Goal: Task Accomplishment & Management: Complete application form

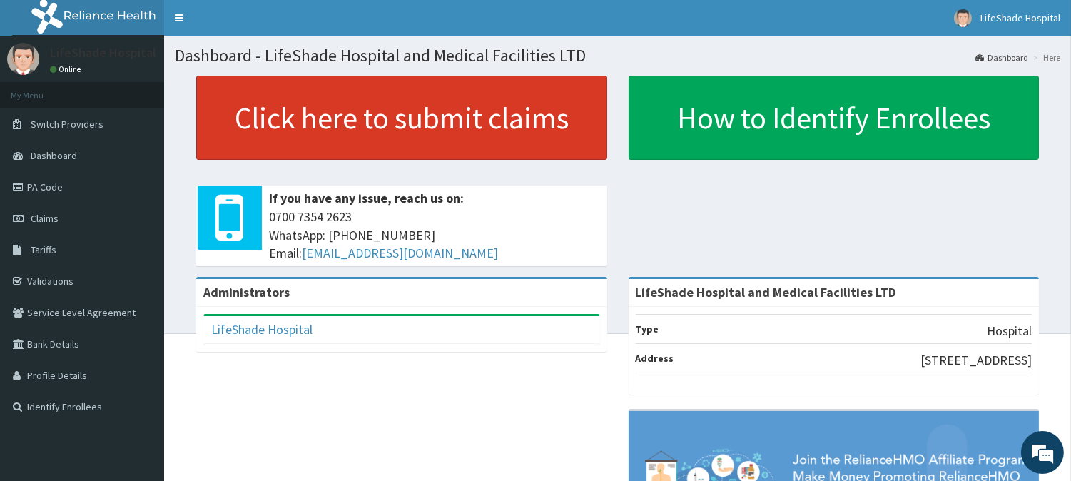
click at [402, 111] on link "Click here to submit claims" at bounding box center [401, 118] width 411 height 84
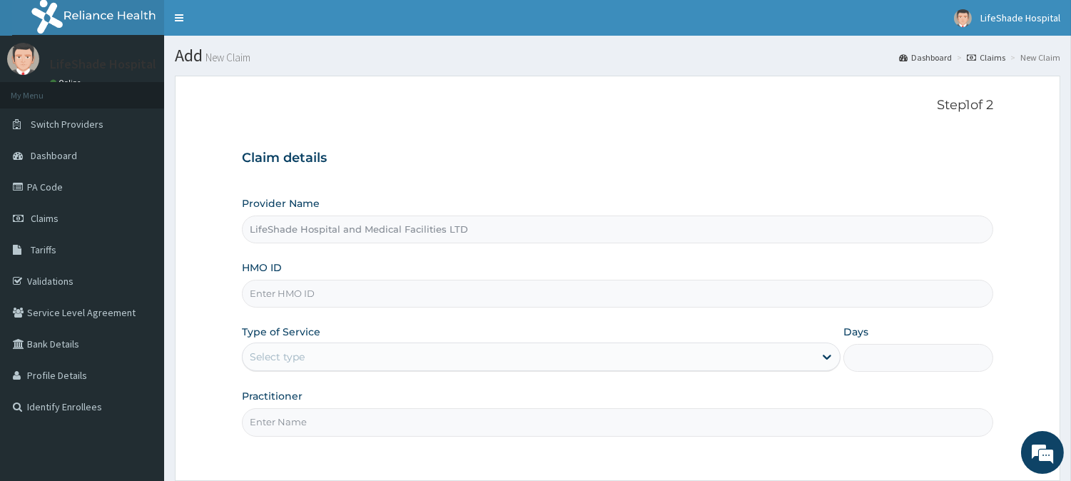
click at [283, 295] on input "HMO ID" at bounding box center [617, 294] width 751 height 28
paste input "FIB/10013/C"
type input "FIB/10013/C"
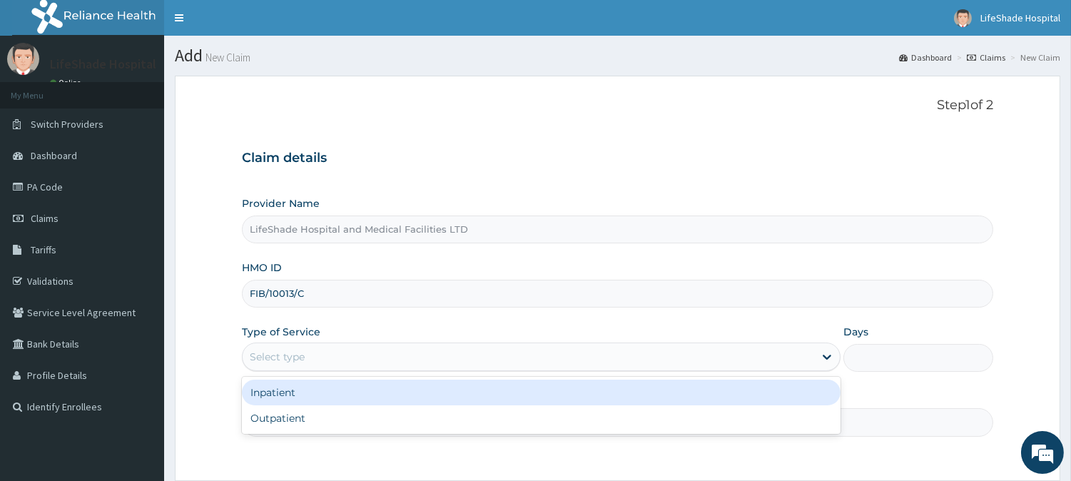
click at [310, 354] on div "Select type" at bounding box center [529, 356] width 572 height 23
click at [298, 395] on div "Inpatient" at bounding box center [541, 393] width 599 height 26
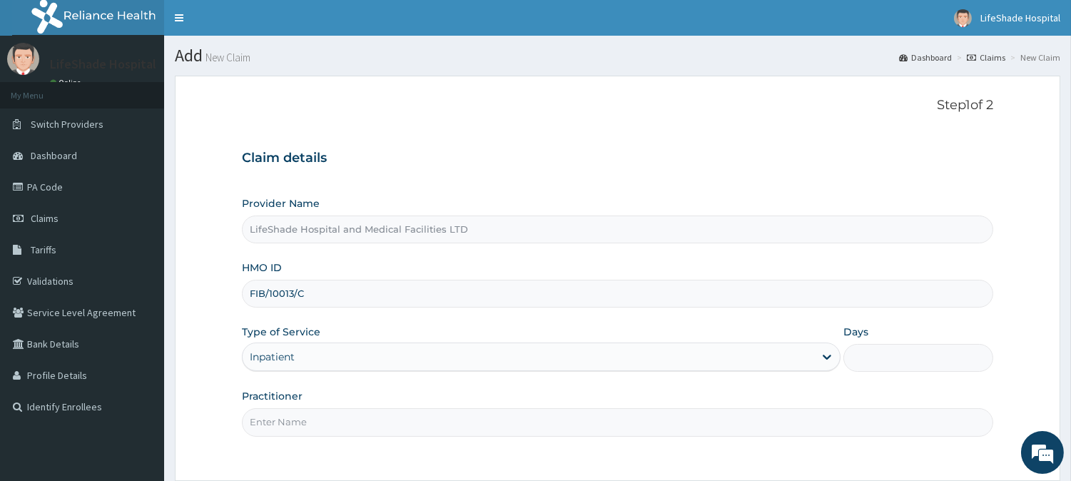
click at [315, 425] on input "Practitioner" at bounding box center [617, 422] width 751 height 28
type input "[PERSON_NAME]"
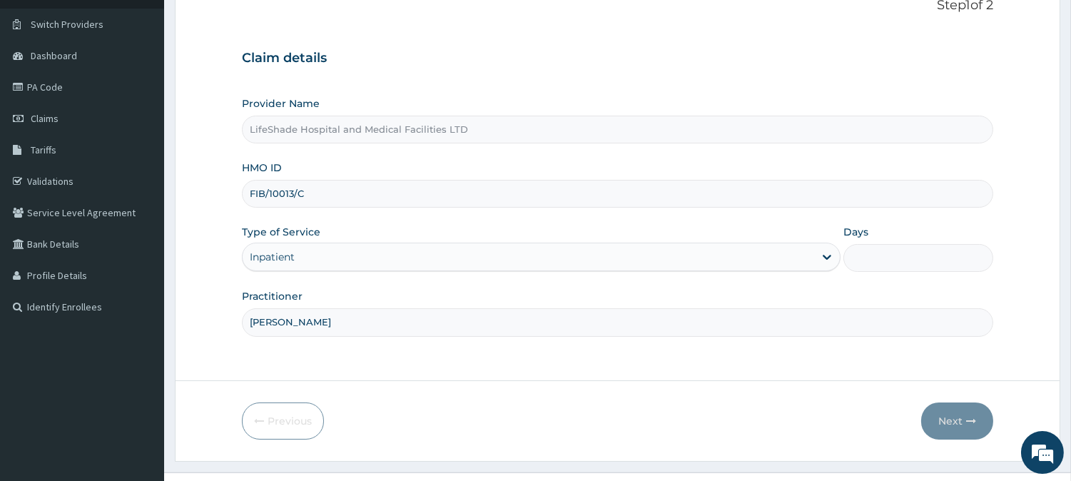
click at [910, 254] on input "Days" at bounding box center [919, 258] width 150 height 28
type input "2"
click at [950, 416] on button "Next" at bounding box center [957, 420] width 72 height 37
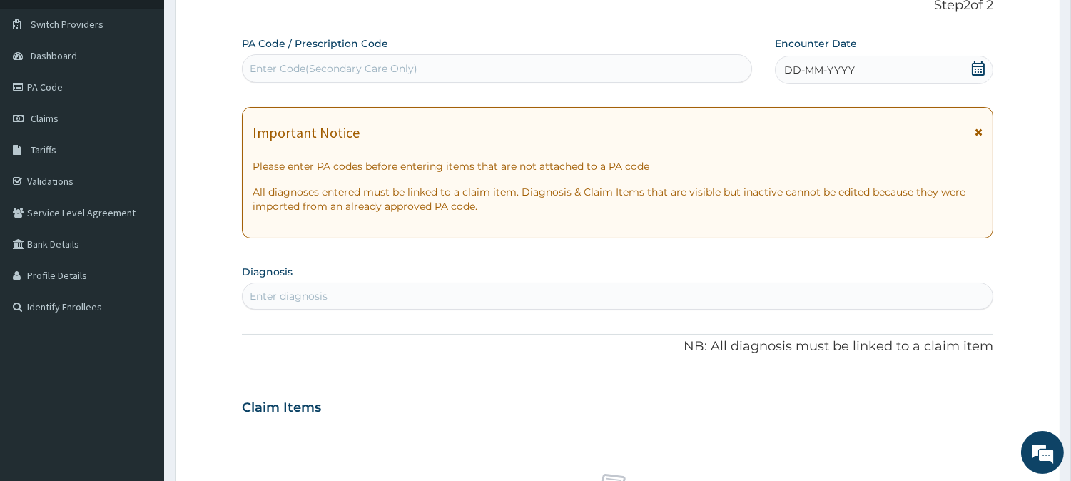
click at [302, 66] on div "Enter Code(Secondary Care Only)" at bounding box center [334, 68] width 168 height 14
paste input "PA/EDA686"
type input "PA/EDA686"
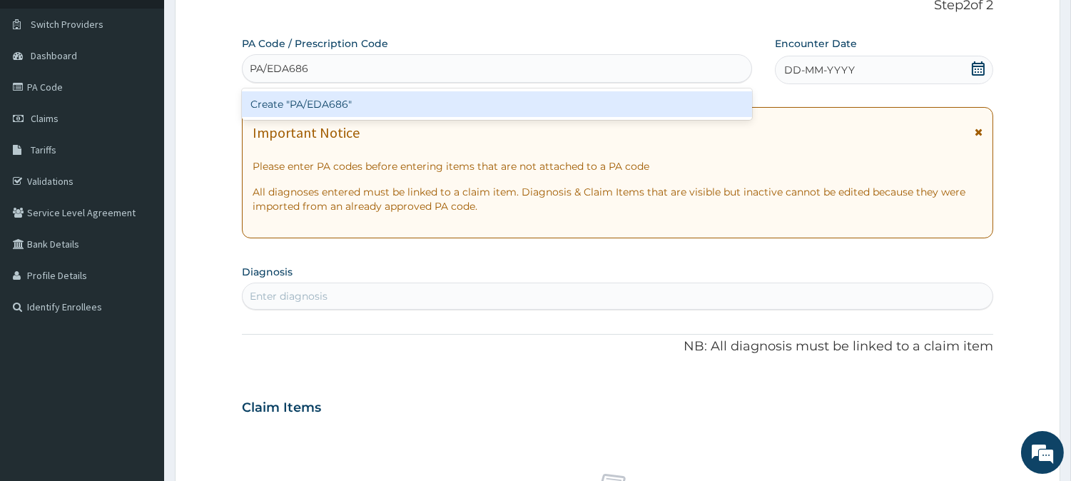
click at [328, 100] on div "Create "PA/EDA686"" at bounding box center [497, 104] width 510 height 26
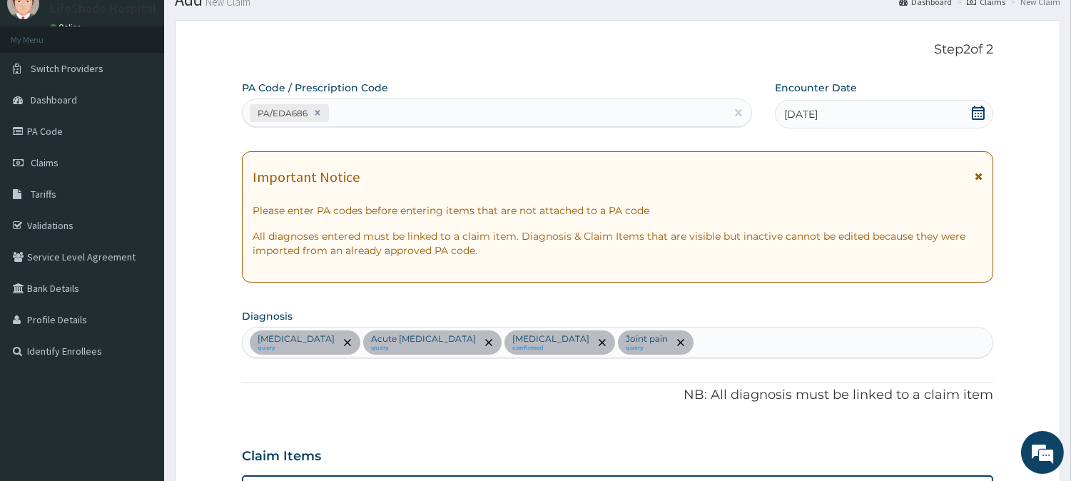
scroll to position [0, 0]
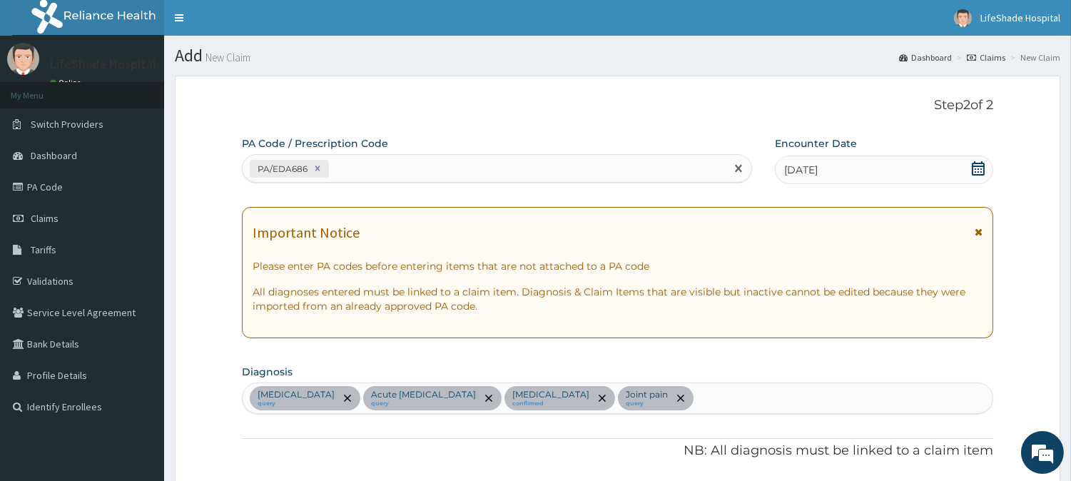
click at [417, 163] on div "PA/EDA686" at bounding box center [484, 169] width 483 height 24
paste input "PA/30342E"
type input "PA/30342E"
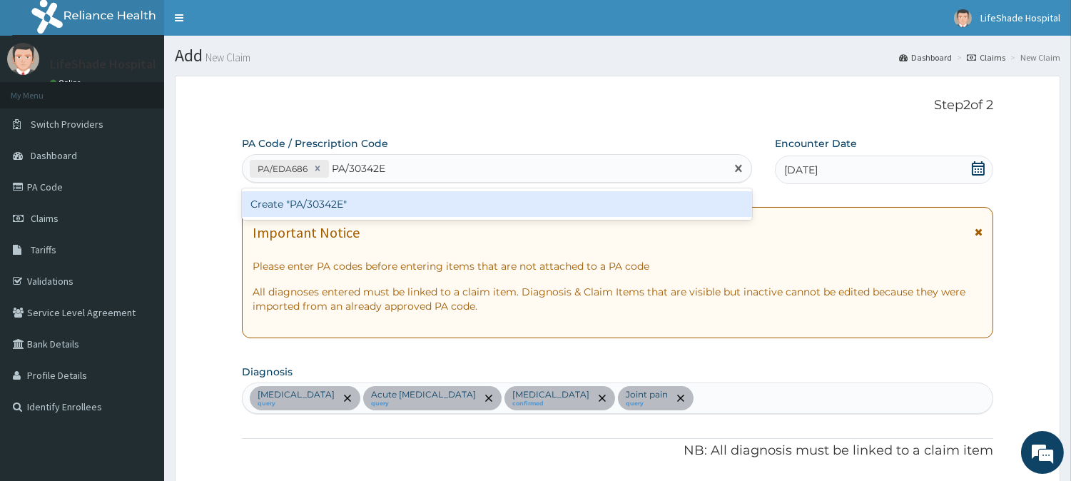
click at [330, 201] on div "Create "PA/30342E"" at bounding box center [497, 204] width 510 height 26
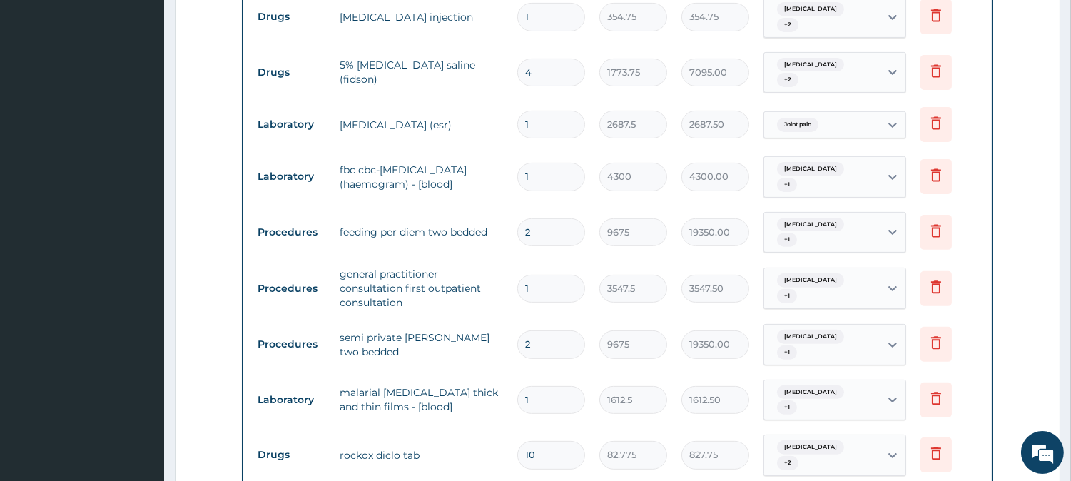
scroll to position [971, 0]
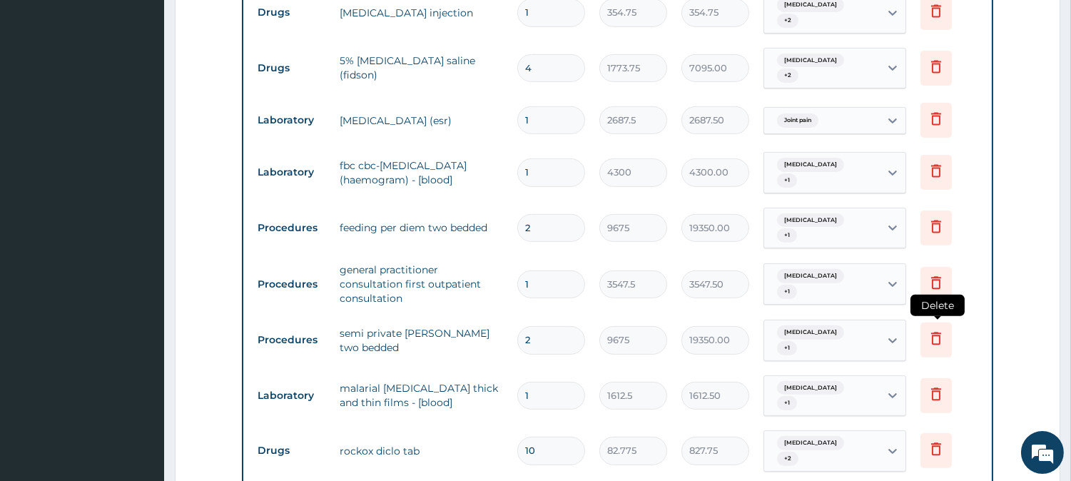
click at [933, 333] on icon at bounding box center [936, 339] width 10 height 13
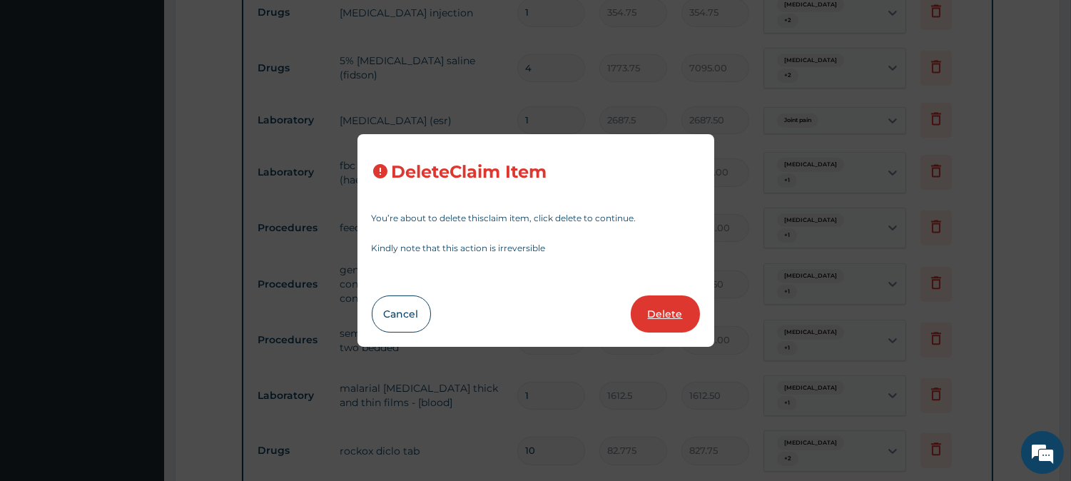
click at [653, 312] on button "Delete" at bounding box center [665, 313] width 69 height 37
type input "1"
type input "1612.5"
type input "1612.50"
type input "10"
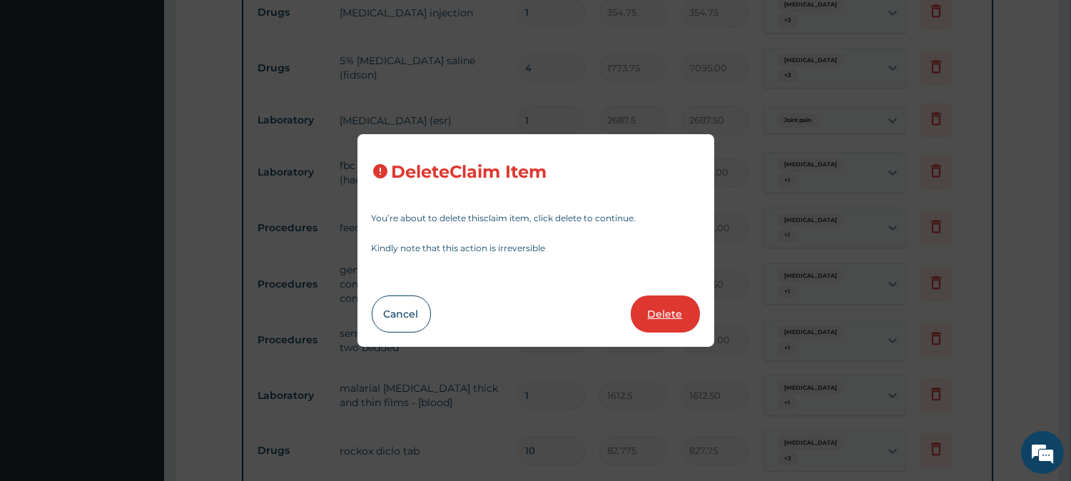
type input "82.775"
type input "827.75"
type input "6"
type input "449.35"
type input "2696.10"
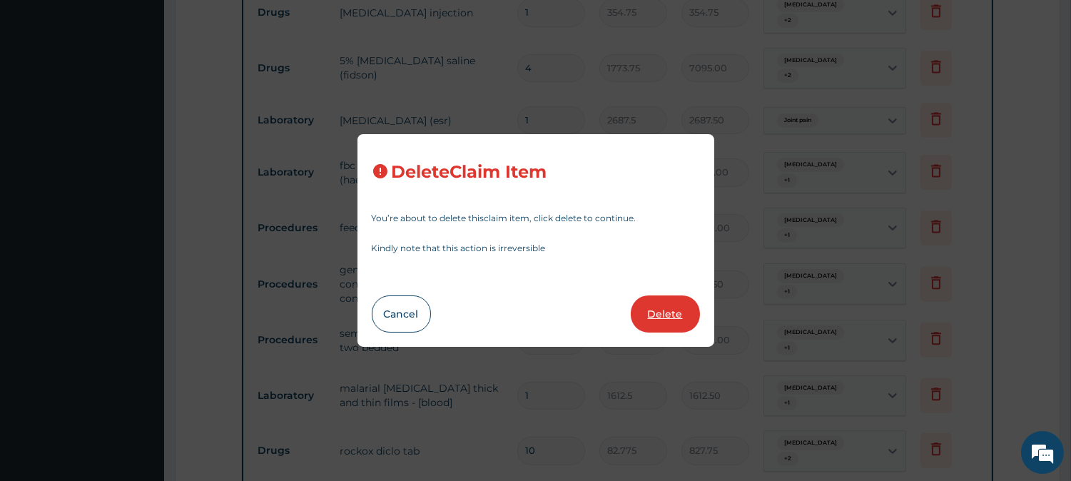
type input "10"
type input "59.125"
type input "591.25"
type input "9"
type input "165.55"
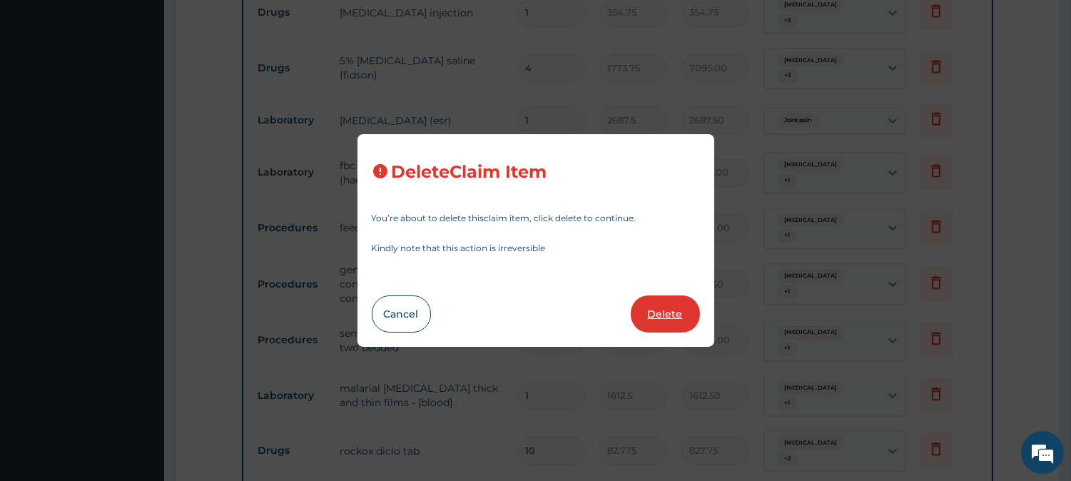
type input "1489.95"
type input "14"
type input "650.375"
type input "9105.25"
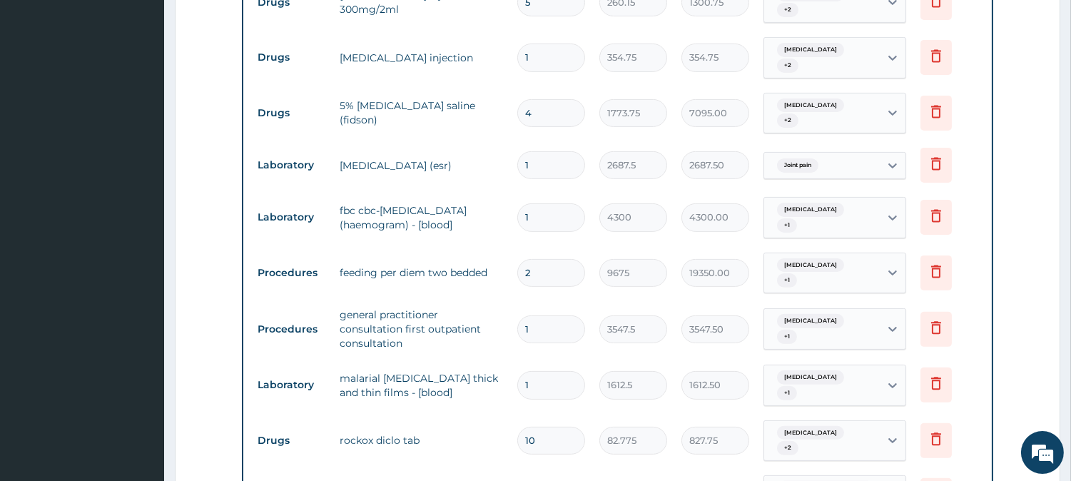
scroll to position [1359, 0]
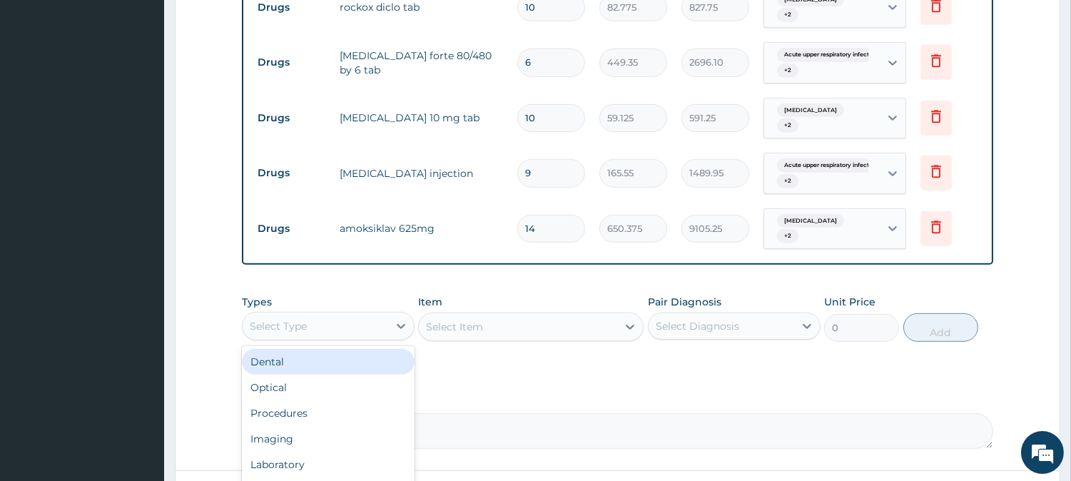
click at [353, 315] on div "Select Type" at bounding box center [316, 326] width 146 height 23
type input "PR"
click at [272, 349] on div "Procedures" at bounding box center [328, 362] width 173 height 26
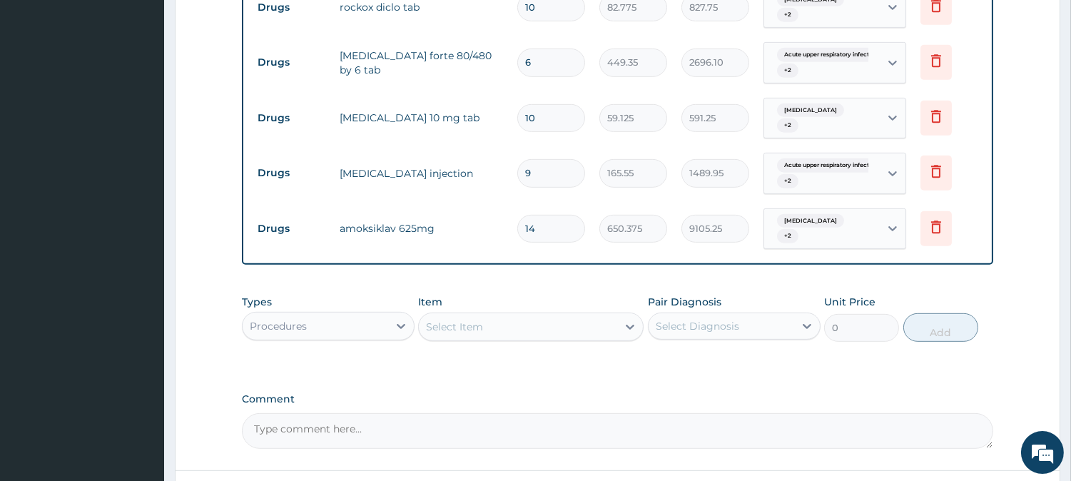
click at [518, 315] on div "Select Item" at bounding box center [518, 326] width 198 height 23
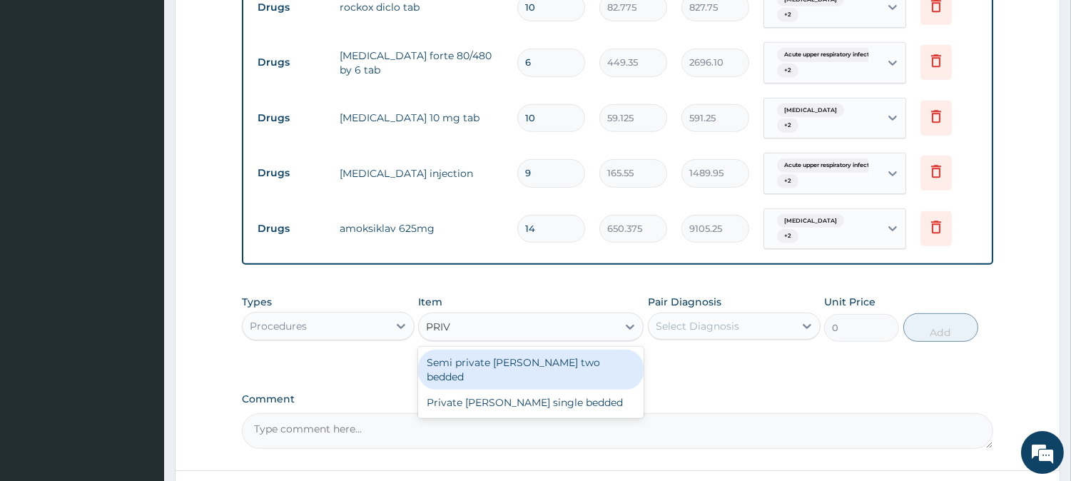
type input "[PERSON_NAME]"
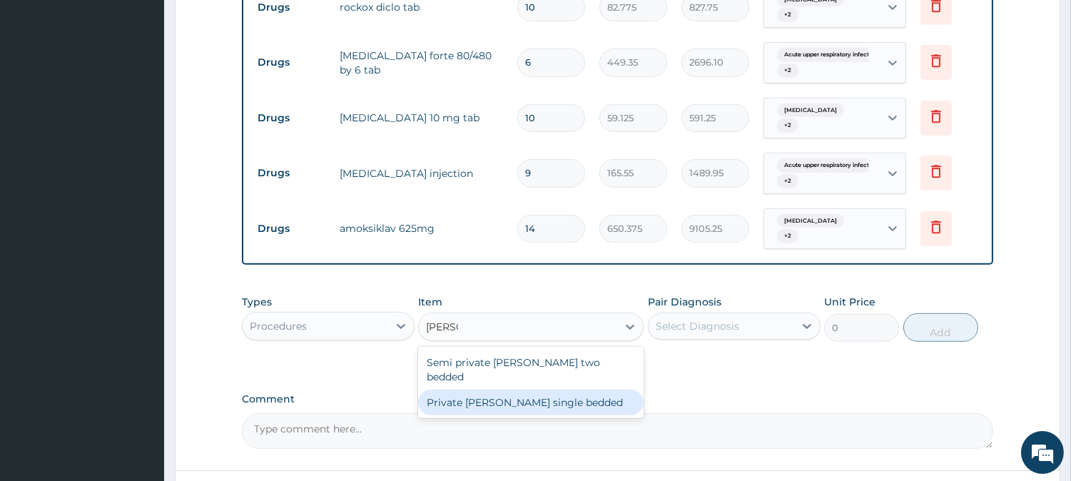
click at [503, 390] on div "Private [PERSON_NAME] single bedded" at bounding box center [531, 403] width 226 height 26
type input "15050"
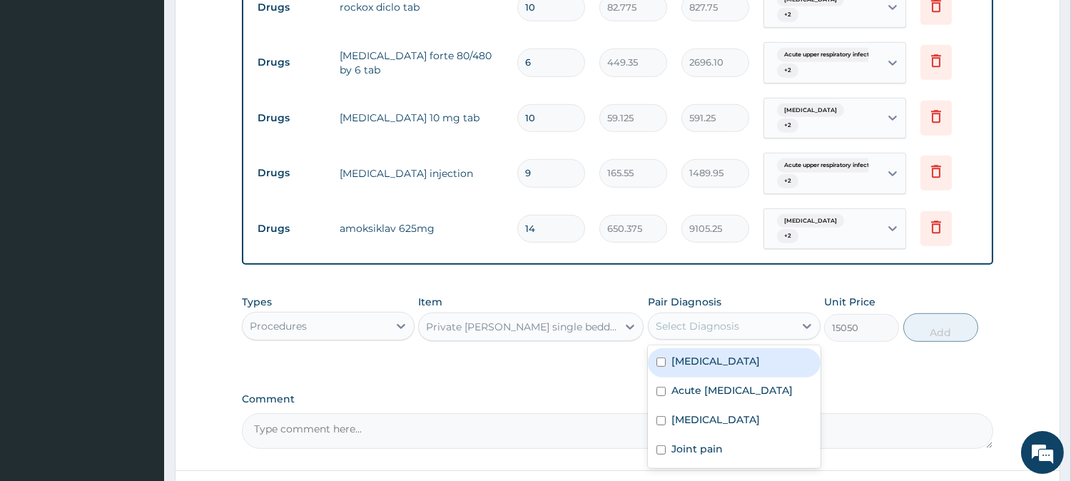
click at [699, 319] on div "Select Diagnosis" at bounding box center [697, 326] width 83 height 14
click at [659, 358] on input "checkbox" at bounding box center [661, 362] width 9 height 9
checkbox input "true"
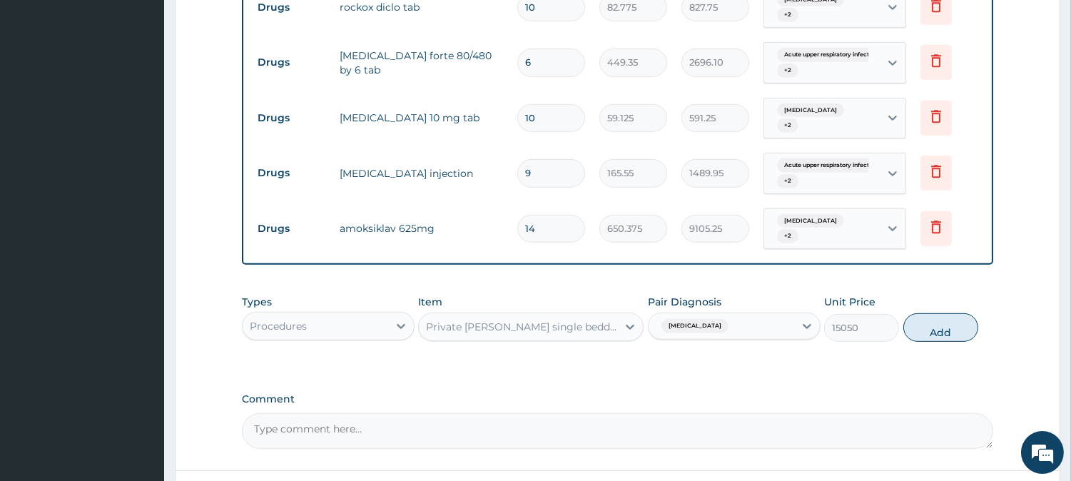
click at [709, 314] on div "[MEDICAL_DATA]" at bounding box center [722, 326] width 146 height 24
click at [692, 317] on div "[MEDICAL_DATA]" at bounding box center [693, 326] width 75 height 19
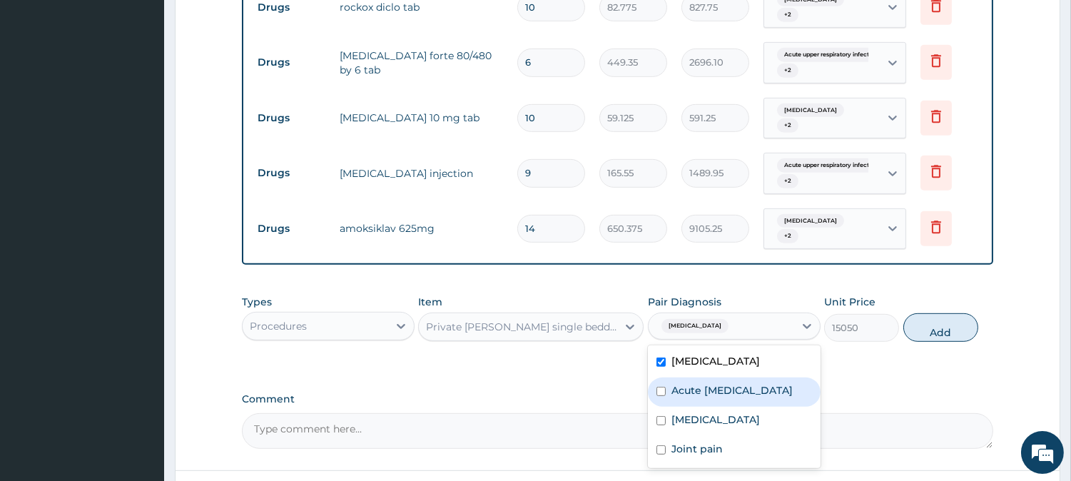
click at [659, 387] on input "checkbox" at bounding box center [661, 391] width 9 height 9
checkbox input "true"
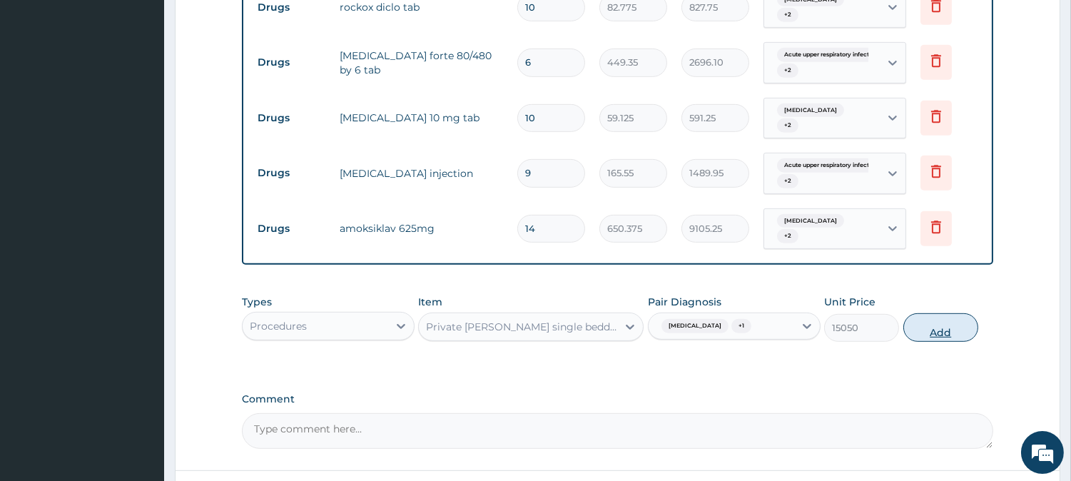
click at [931, 313] on button "Add" at bounding box center [940, 327] width 75 height 29
type input "0"
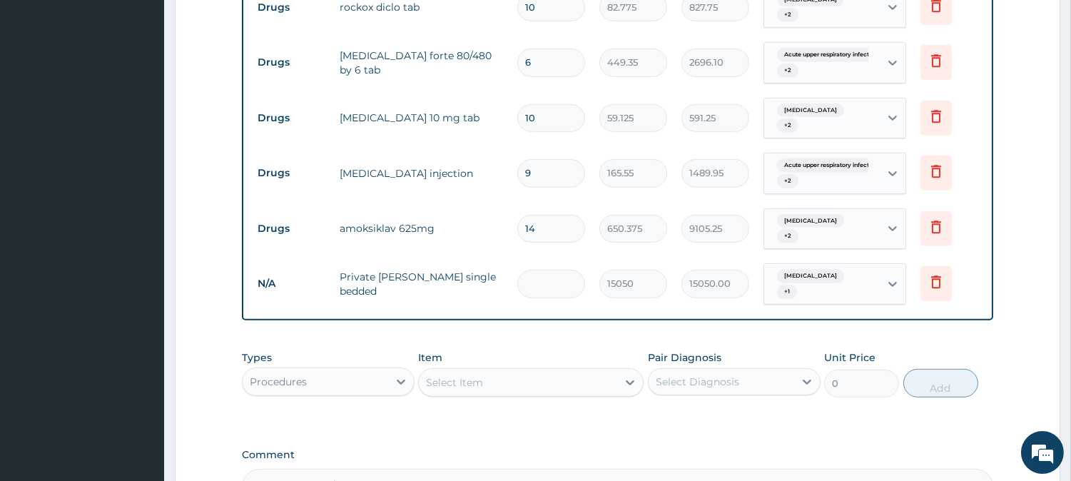
type input "0.00"
type input "2"
type input "30100.00"
type input "2"
click at [619, 350] on div "Item Select Item" at bounding box center [531, 373] width 226 height 47
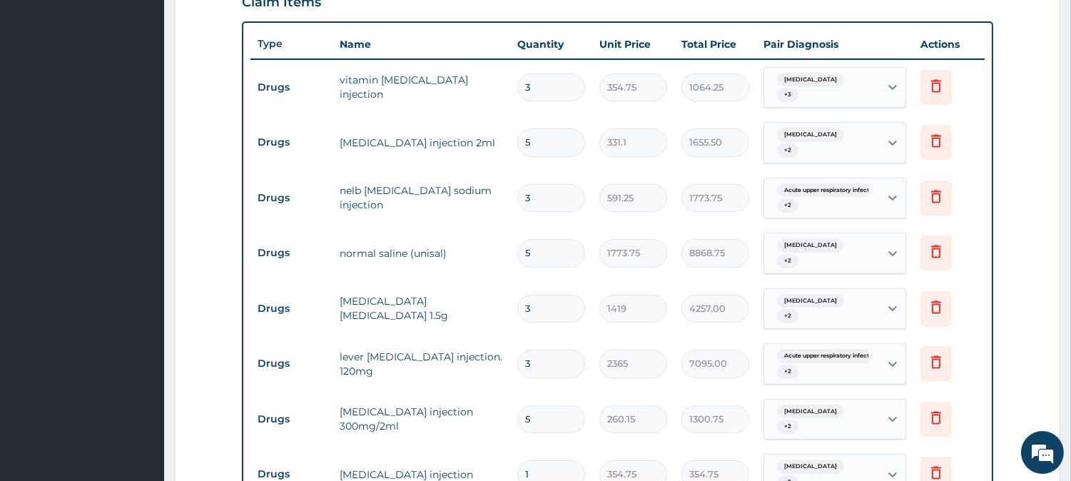
scroll to position [512, 0]
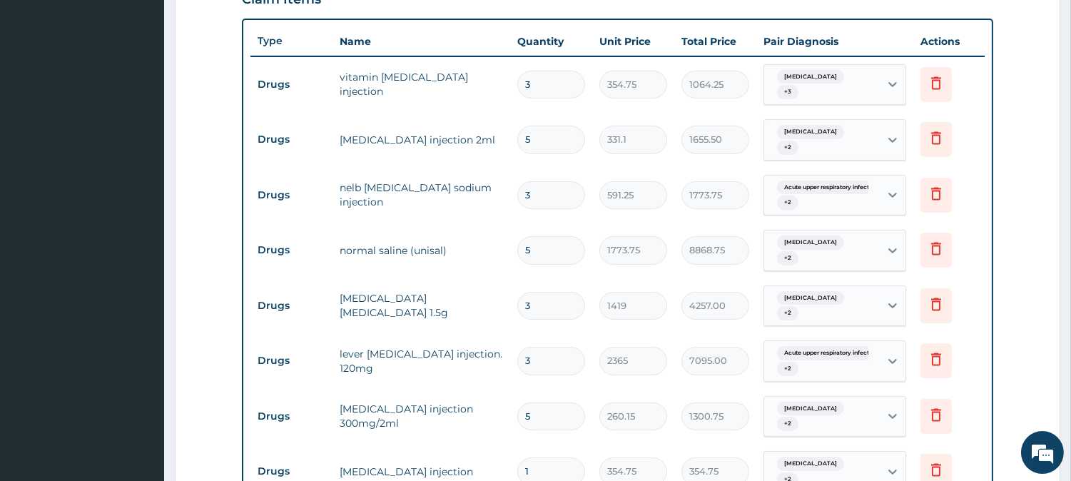
click at [558, 292] on input "3" at bounding box center [551, 306] width 68 height 28
type input "0.00"
type input "4"
type input "5676.00"
type input "4"
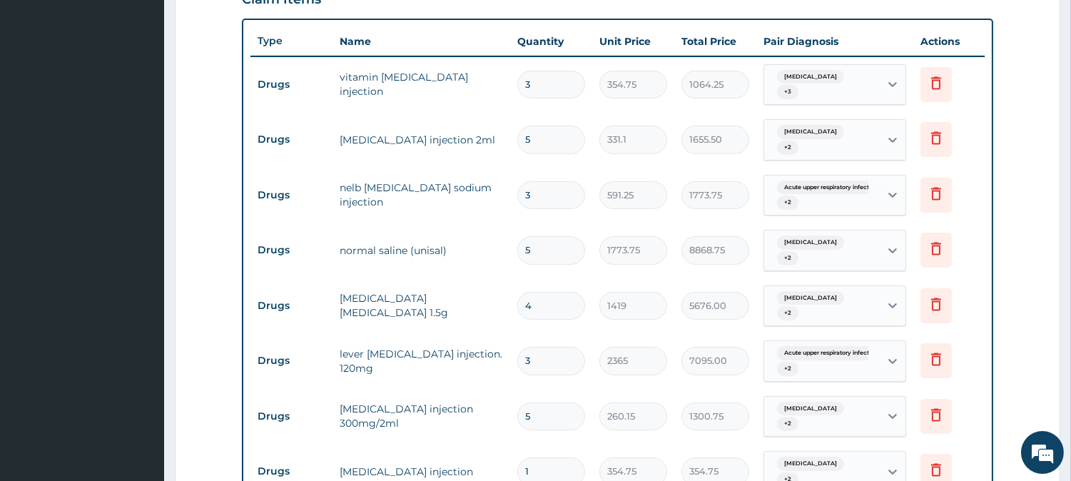
click at [551, 236] on input "5" at bounding box center [551, 250] width 68 height 28
type input "0.00"
type input "6"
type input "10642.50"
type input "6"
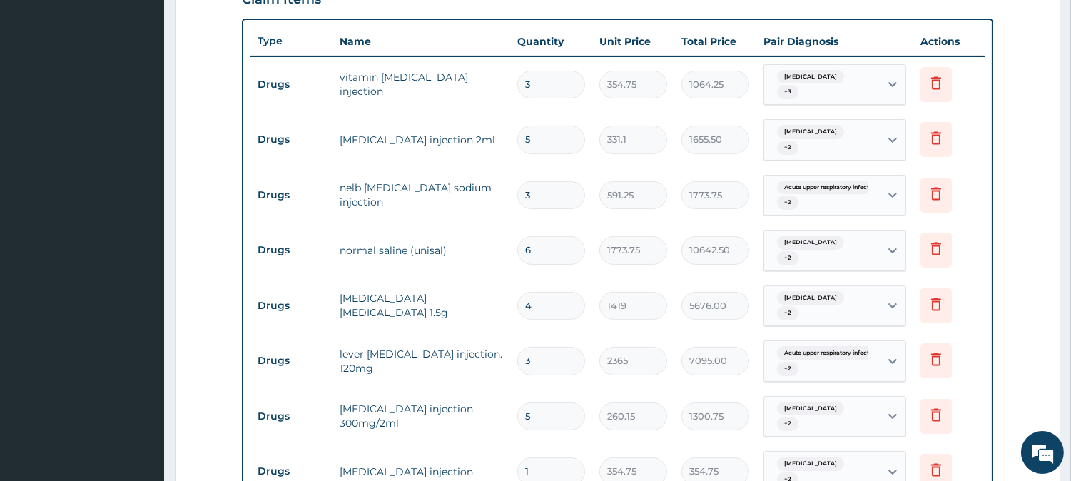
click at [553, 181] on input "3" at bounding box center [551, 195] width 68 height 28
type input "0.00"
type input "4"
type input "2365.00"
type input "4"
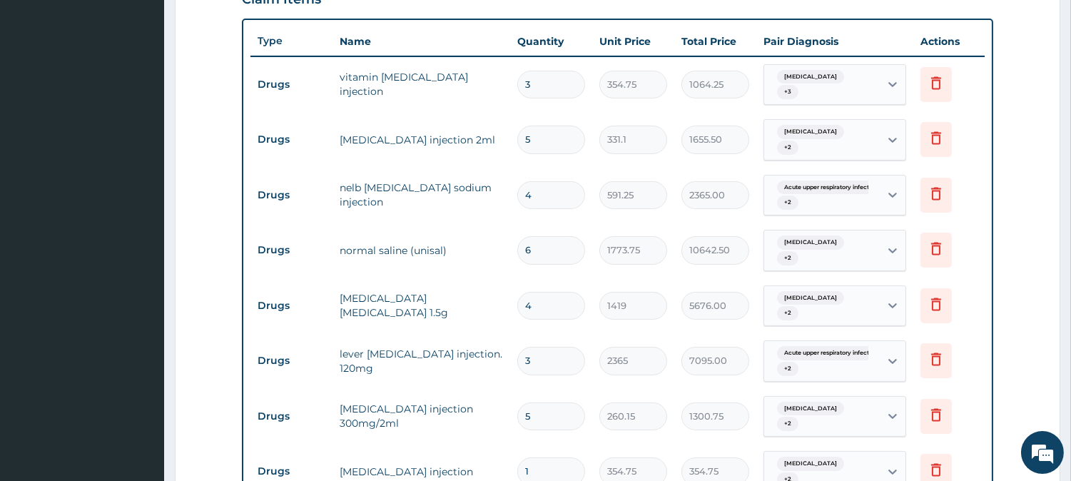
click at [548, 126] on input "5" at bounding box center [551, 140] width 68 height 28
type input "0.00"
type input "6"
type input "1986.60"
type input "6"
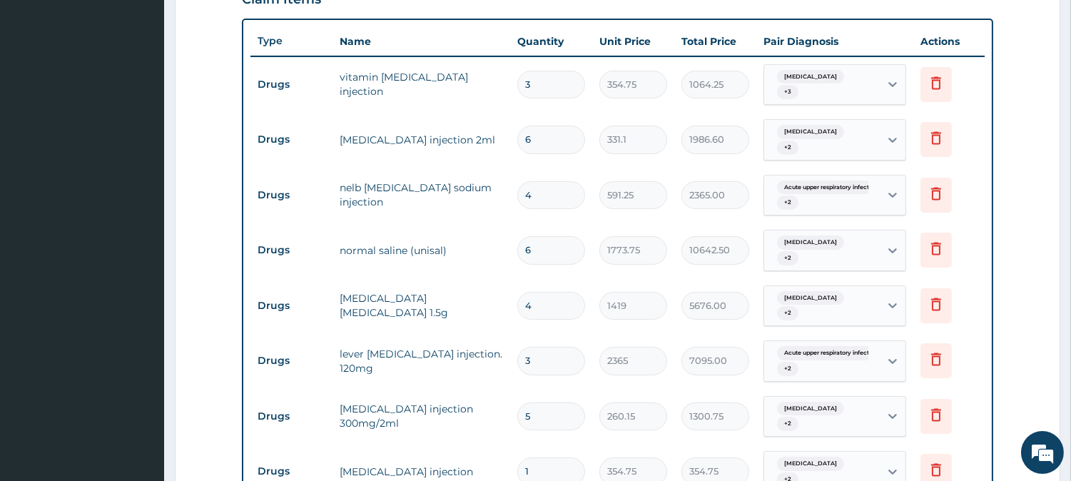
click at [540, 72] on input "3" at bounding box center [551, 85] width 68 height 28
type input "0.00"
type input "6"
type input "2128.50"
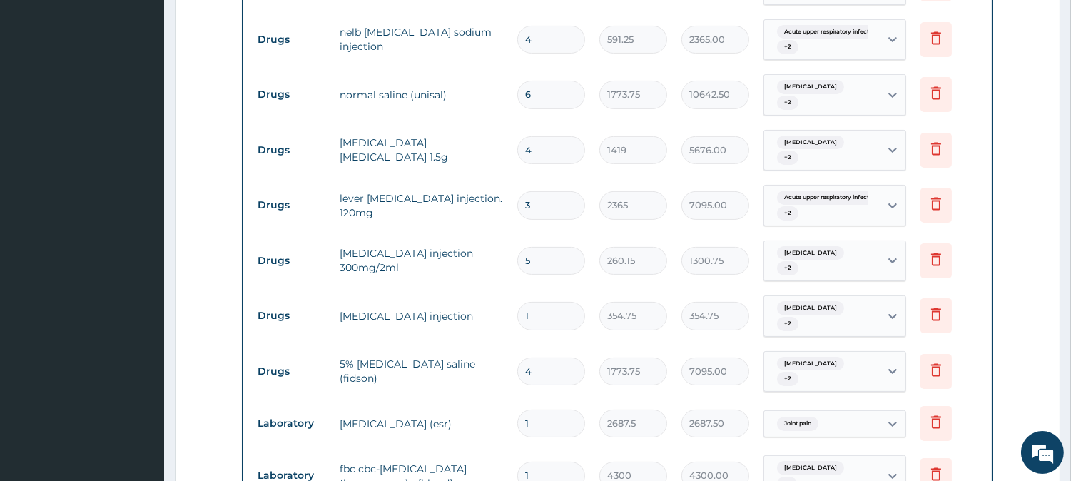
scroll to position [702, 0]
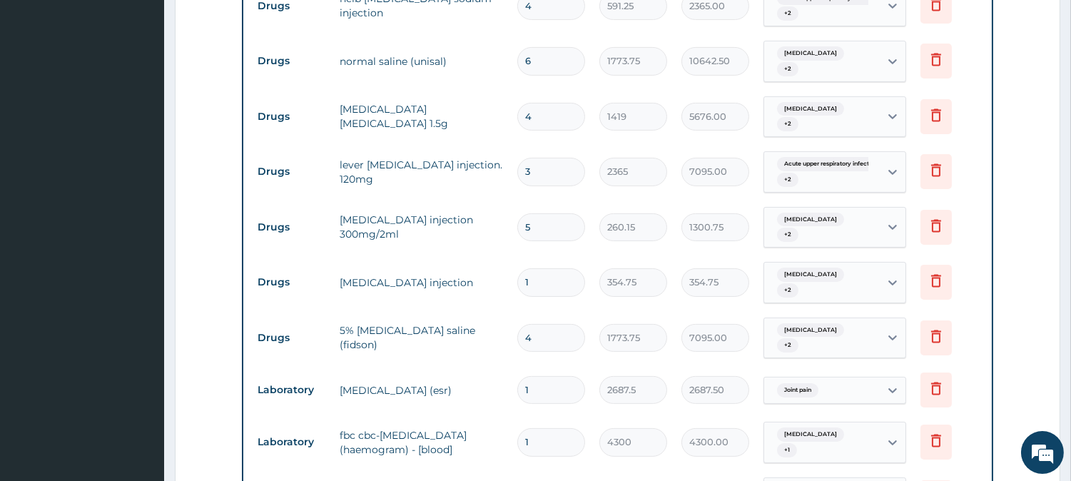
type input "6"
click at [548, 213] on input "5" at bounding box center [551, 227] width 68 height 28
type input "0.00"
type input "6"
type input "1560.90"
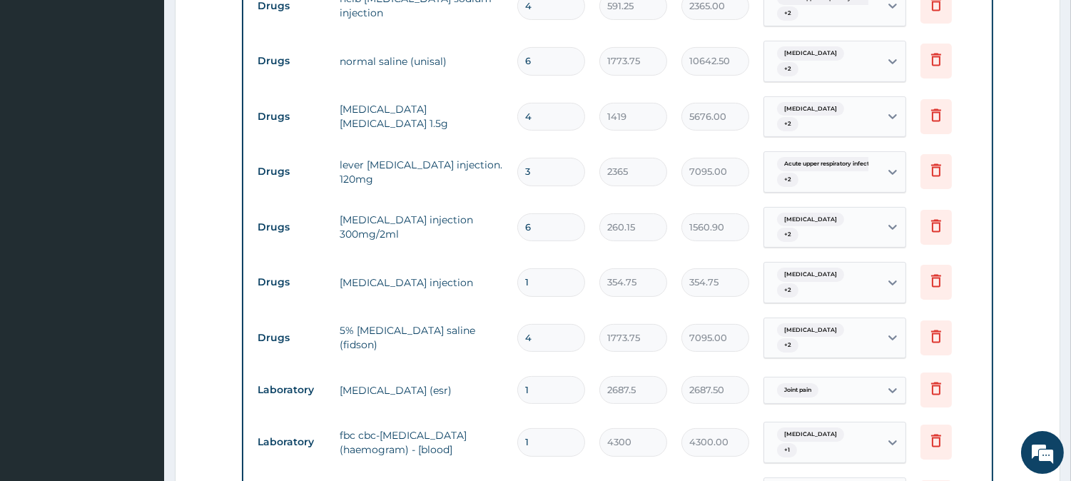
type input "6"
click at [555, 324] on input "4" at bounding box center [551, 338] width 68 height 28
type input "0.00"
type input "6"
type input "10642.50"
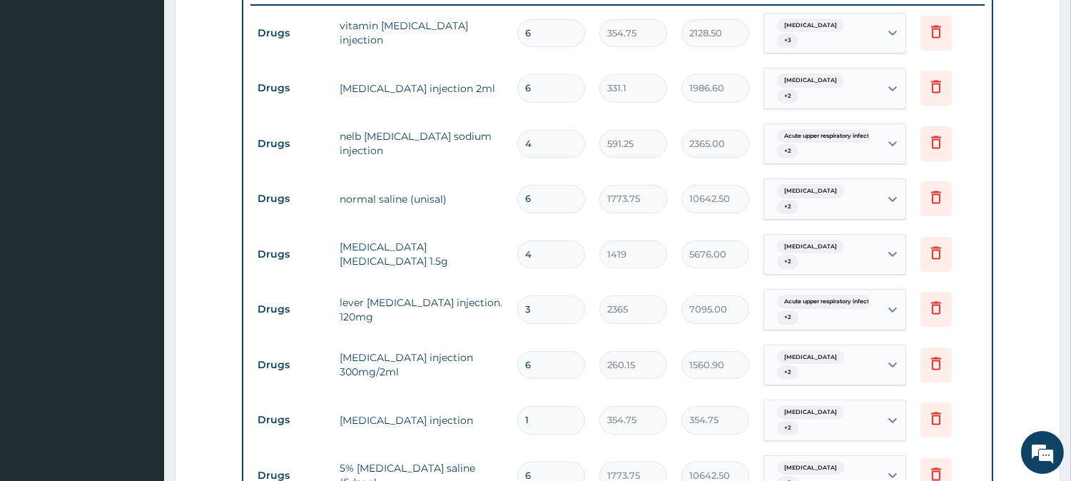
scroll to position [445, 0]
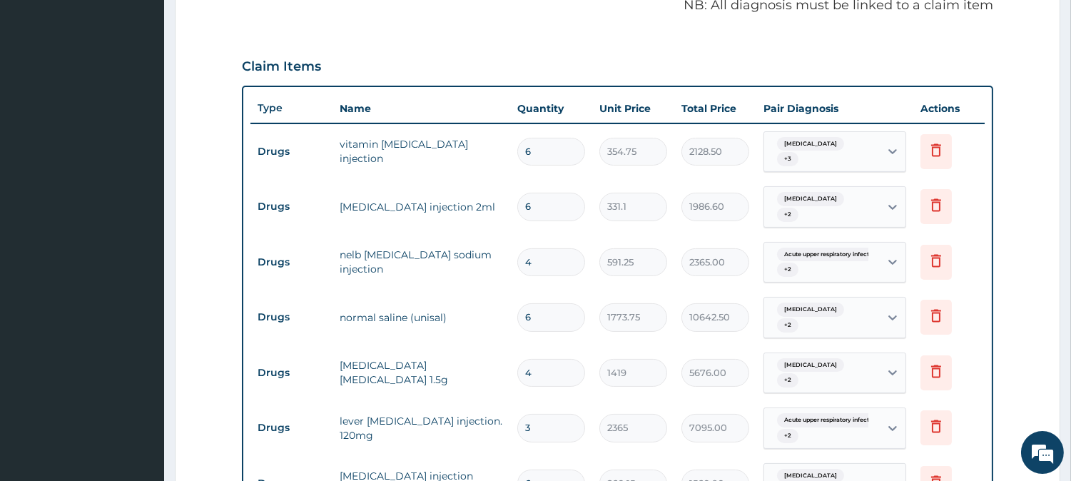
type input "6"
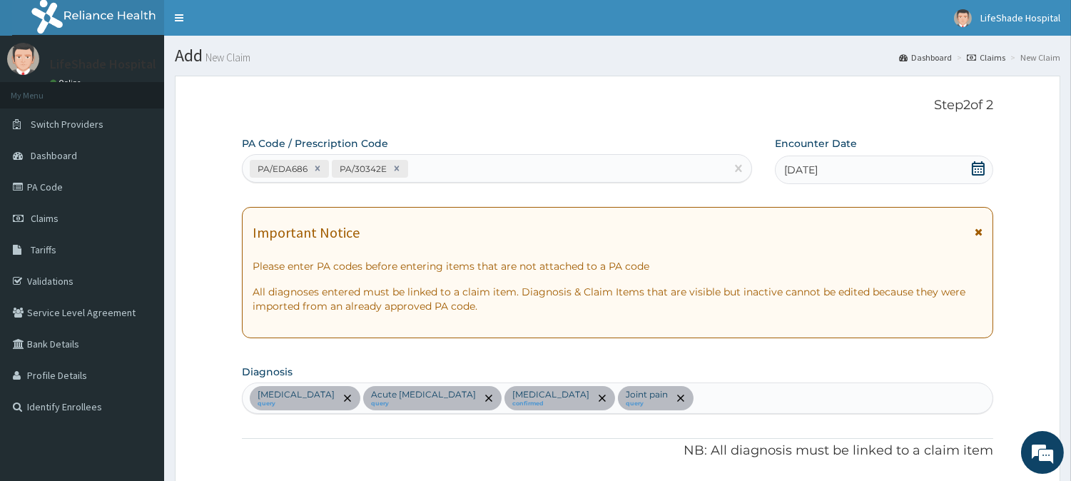
scroll to position [421, 0]
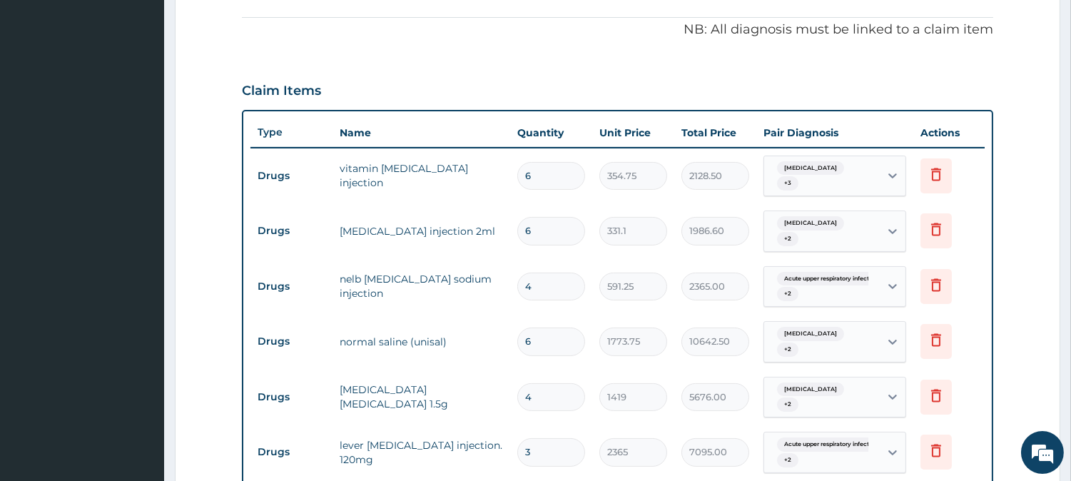
click at [575, 163] on input "6" at bounding box center [551, 176] width 68 height 28
type input "0.00"
type input "3"
type input "1064.25"
type input "3"
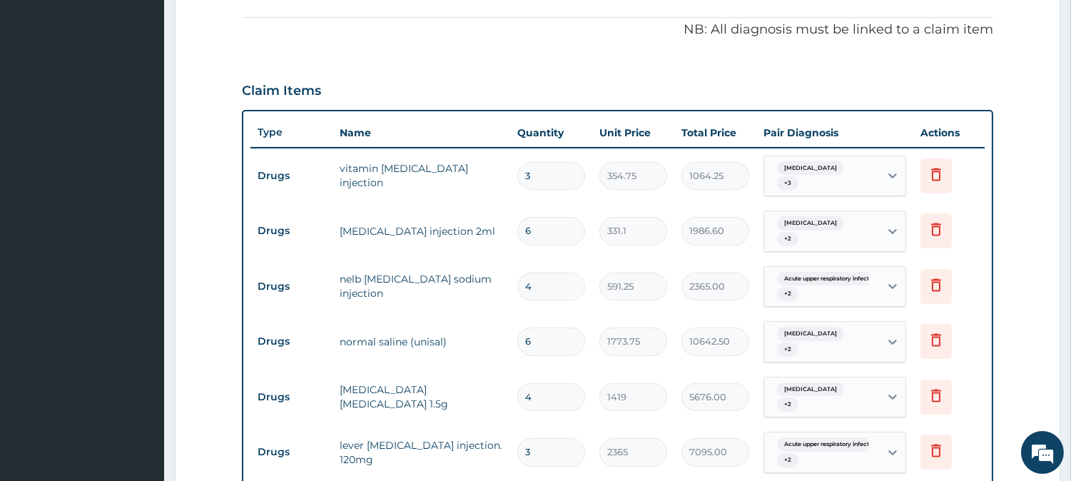
click at [897, 69] on div "Claim Items" at bounding box center [617, 87] width 751 height 37
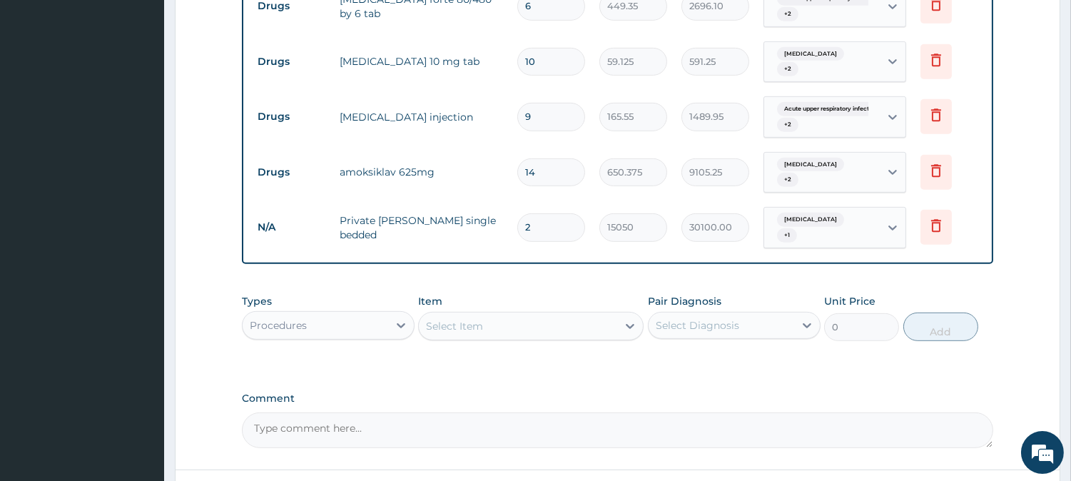
scroll to position [1418, 0]
click at [395, 292] on div "Types Procedures" at bounding box center [328, 315] width 173 height 47
click at [370, 312] on div "Procedures" at bounding box center [316, 323] width 146 height 23
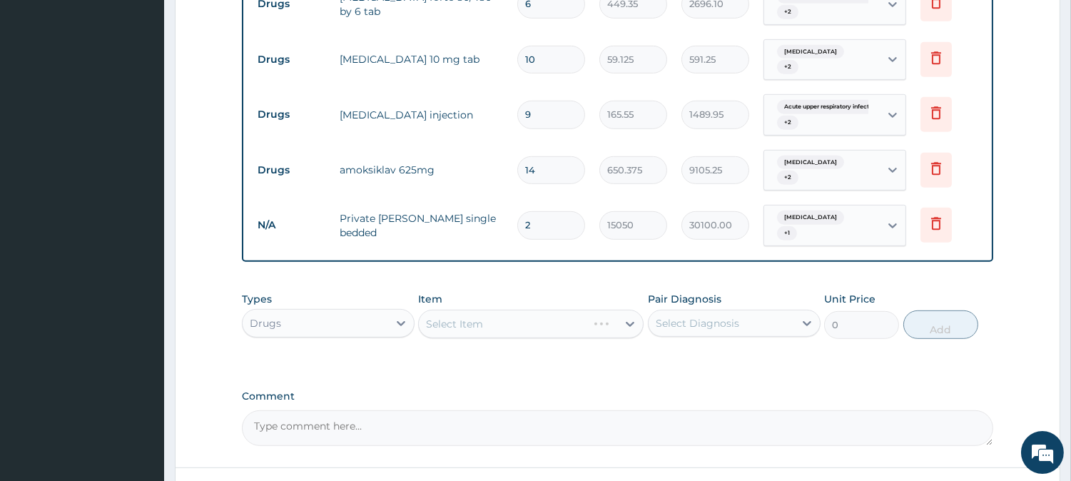
click at [467, 310] on div "Select Item" at bounding box center [531, 324] width 226 height 29
click at [548, 310] on div "Select Item" at bounding box center [531, 324] width 226 height 29
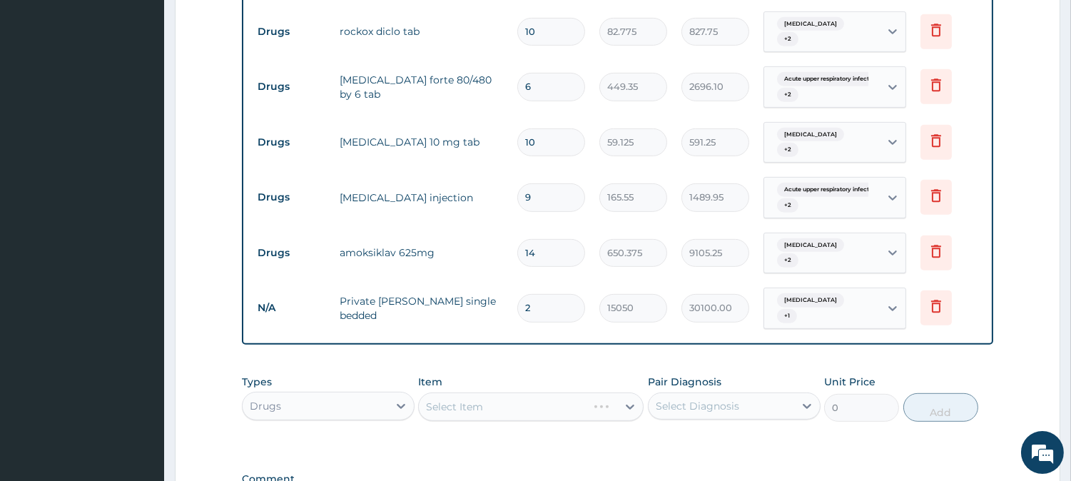
scroll to position [1349, 0]
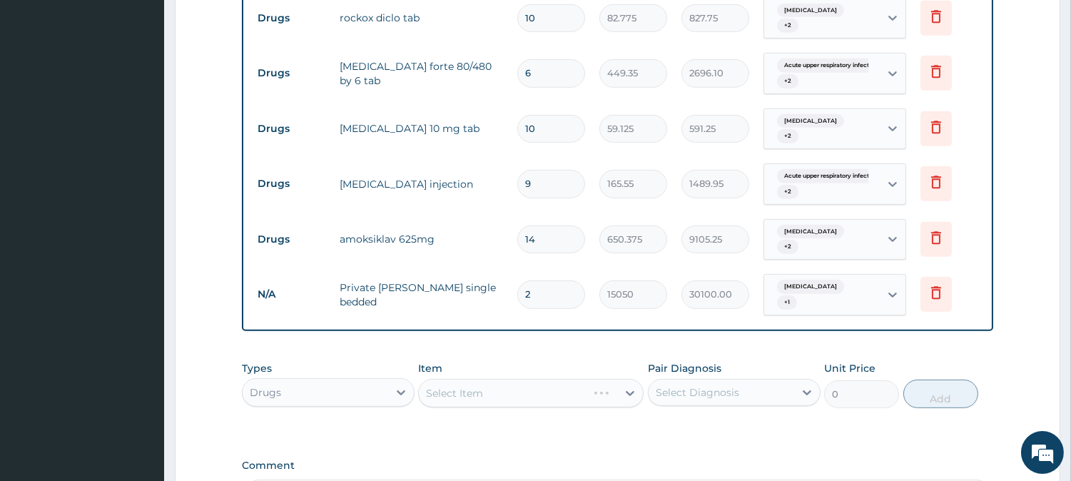
click at [754, 354] on div "Types Drugs Item Select Item Pair Diagnosis Select Diagnosis Unit Price 0 Add" at bounding box center [617, 384] width 751 height 61
click at [573, 379] on div "Select Item" at bounding box center [531, 393] width 226 height 29
click at [557, 379] on div "Select Item" at bounding box center [531, 393] width 226 height 29
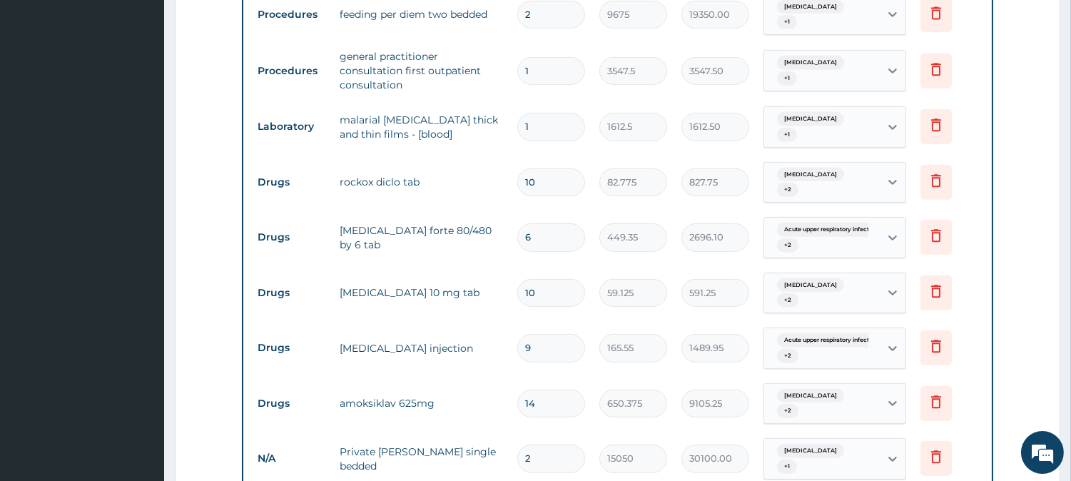
scroll to position [1229, 0]
